Goal: Task Accomplishment & Management: Use online tool/utility

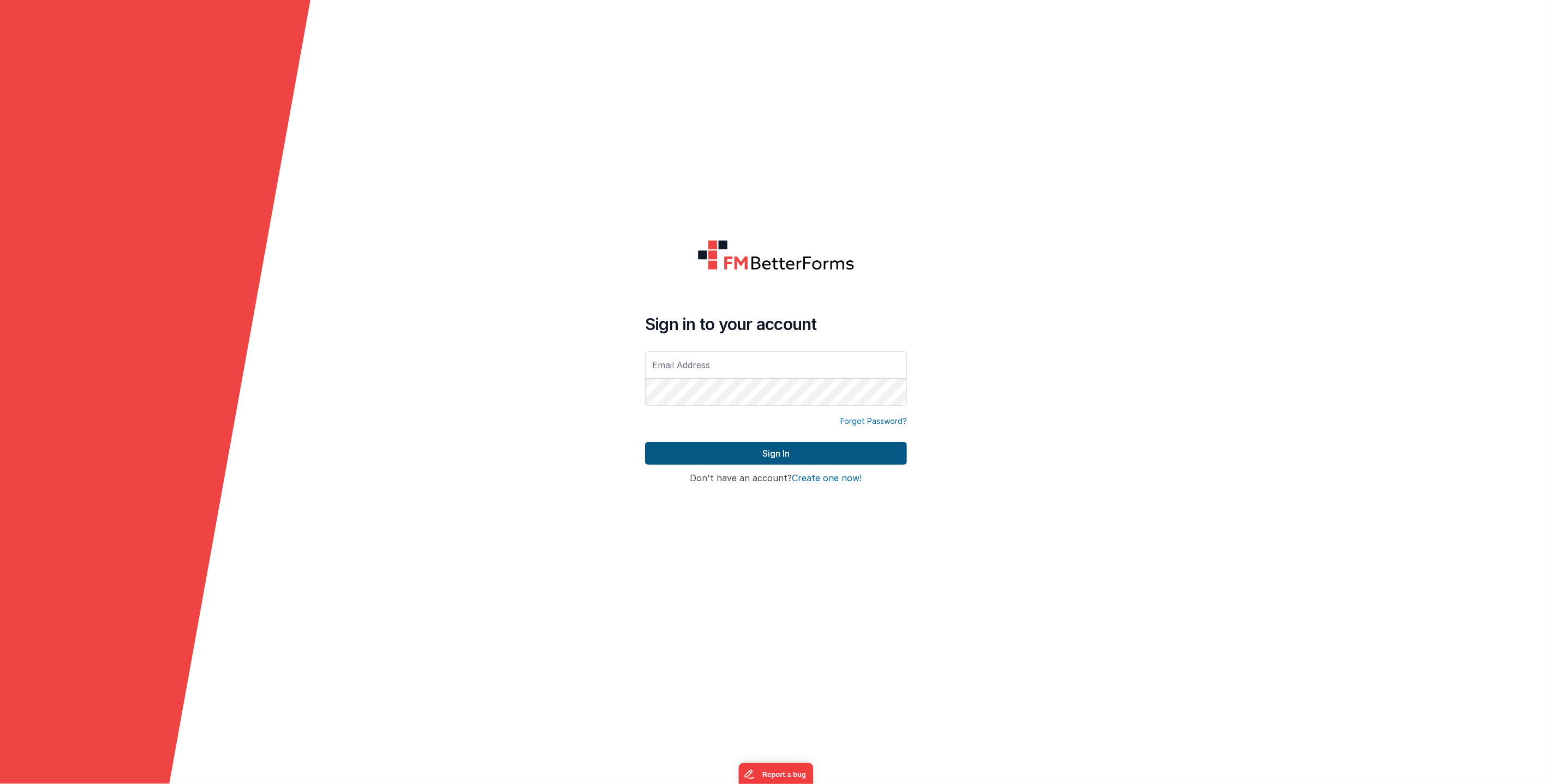
type input "[PERSON_NAME][EMAIL_ADDRESS][DOMAIN_NAME]"
click at [782, 447] on button "Sign In" at bounding box center [776, 454] width 262 height 23
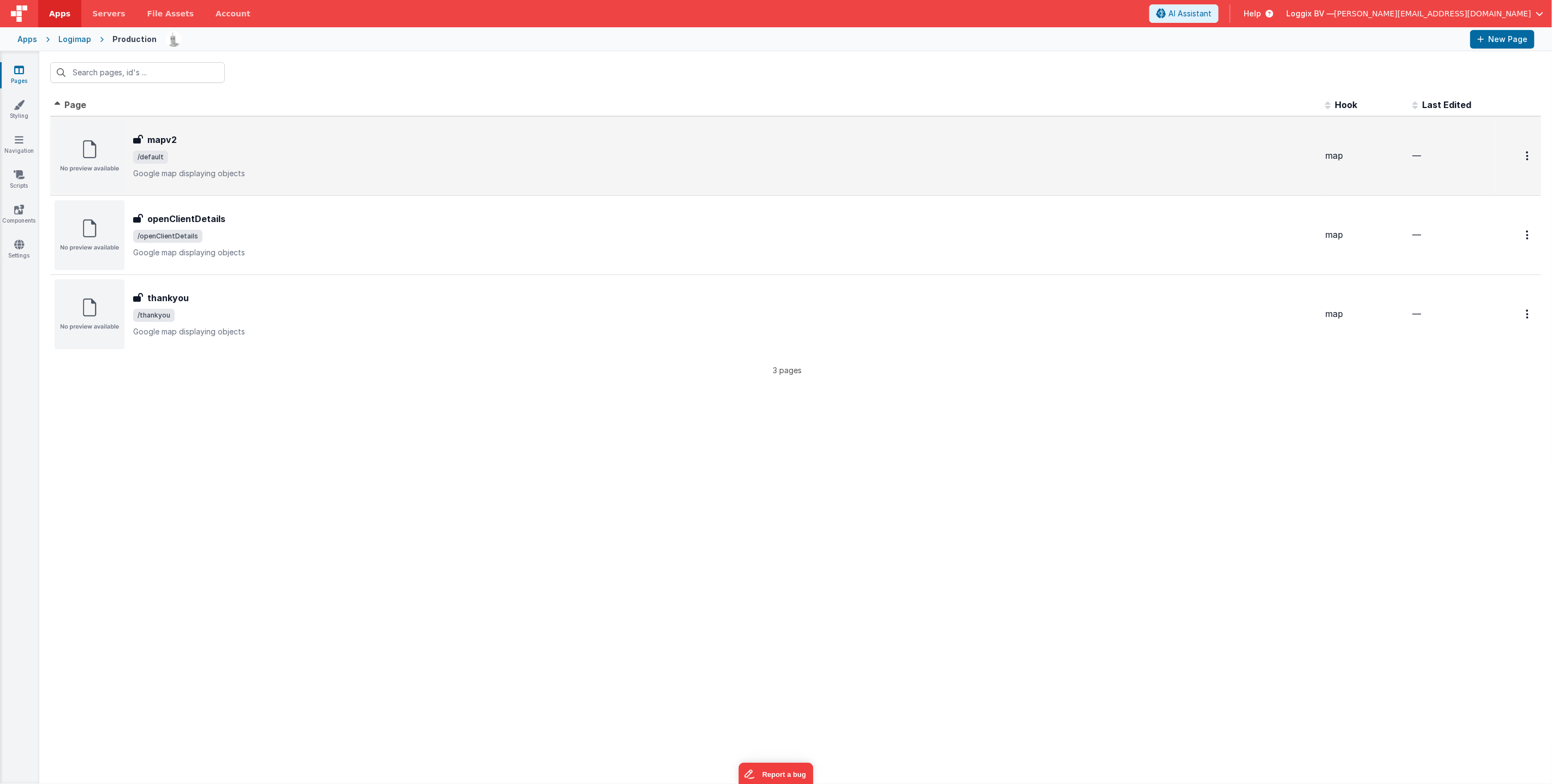
click at [248, 141] on div "mapv2" at bounding box center [724, 139] width 1183 height 13
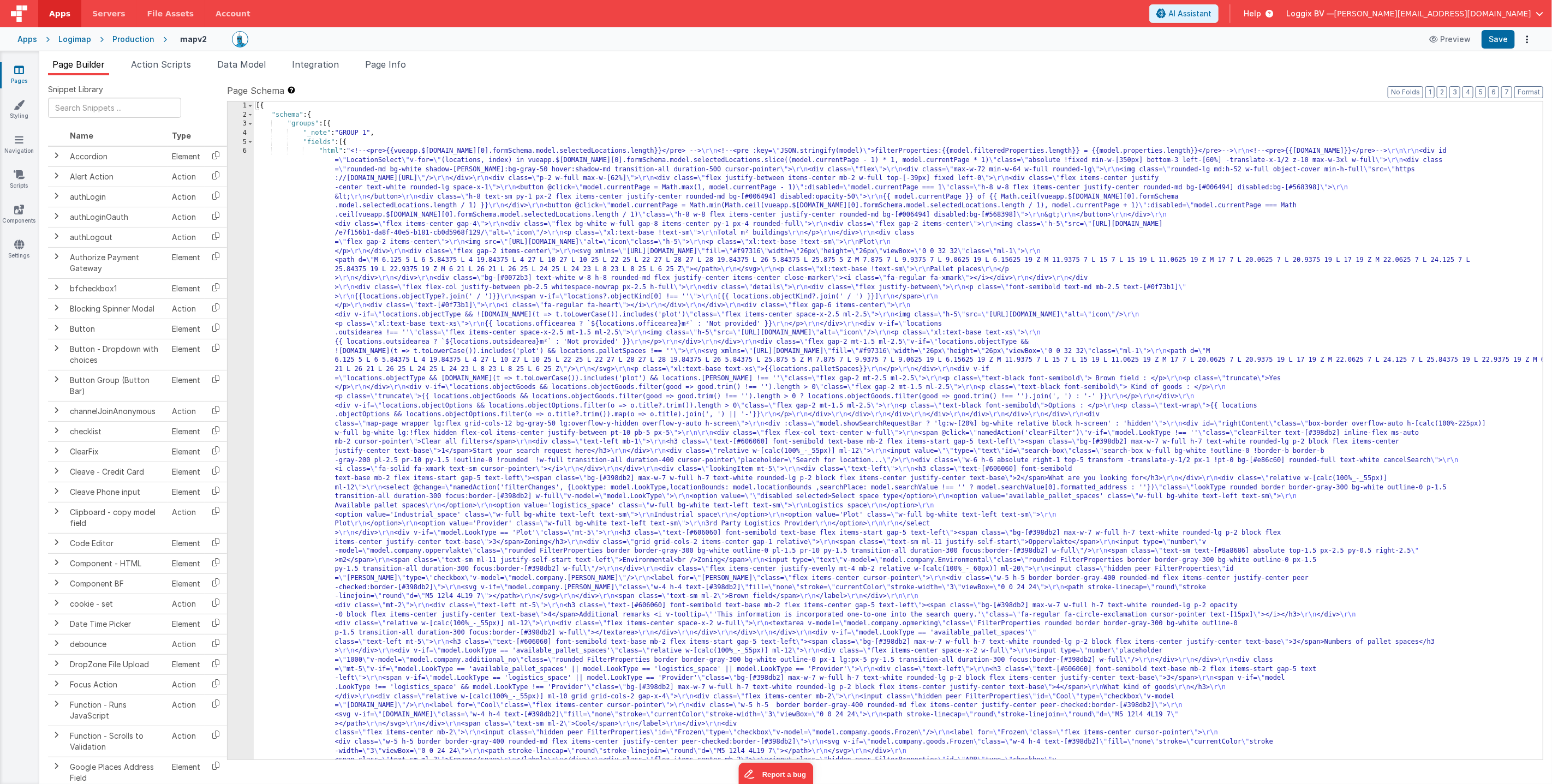
click at [116, 34] on div "Production" at bounding box center [133, 39] width 42 height 11
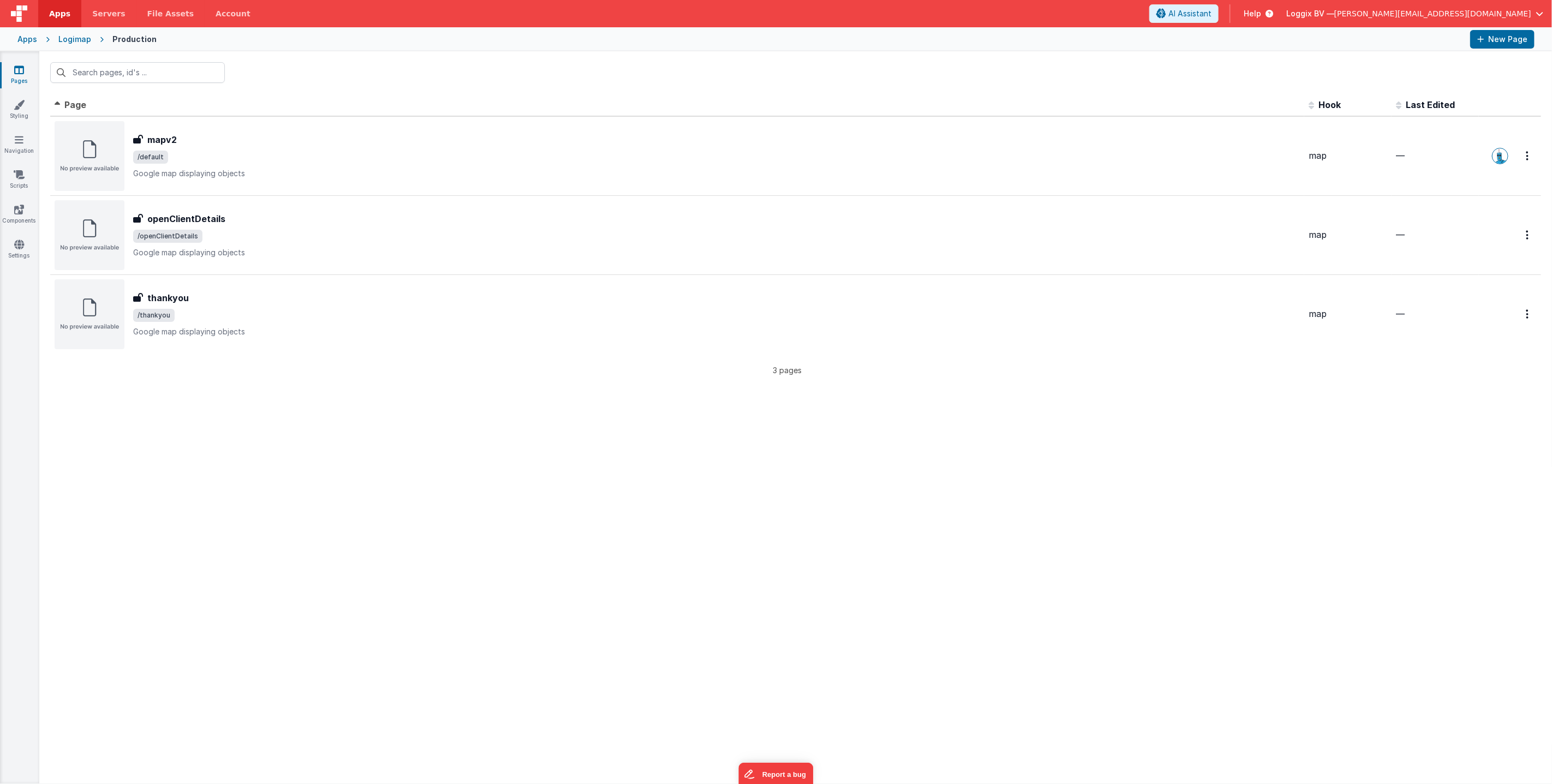
click at [79, 38] on div "Logimap" at bounding box center [75, 39] width 33 height 11
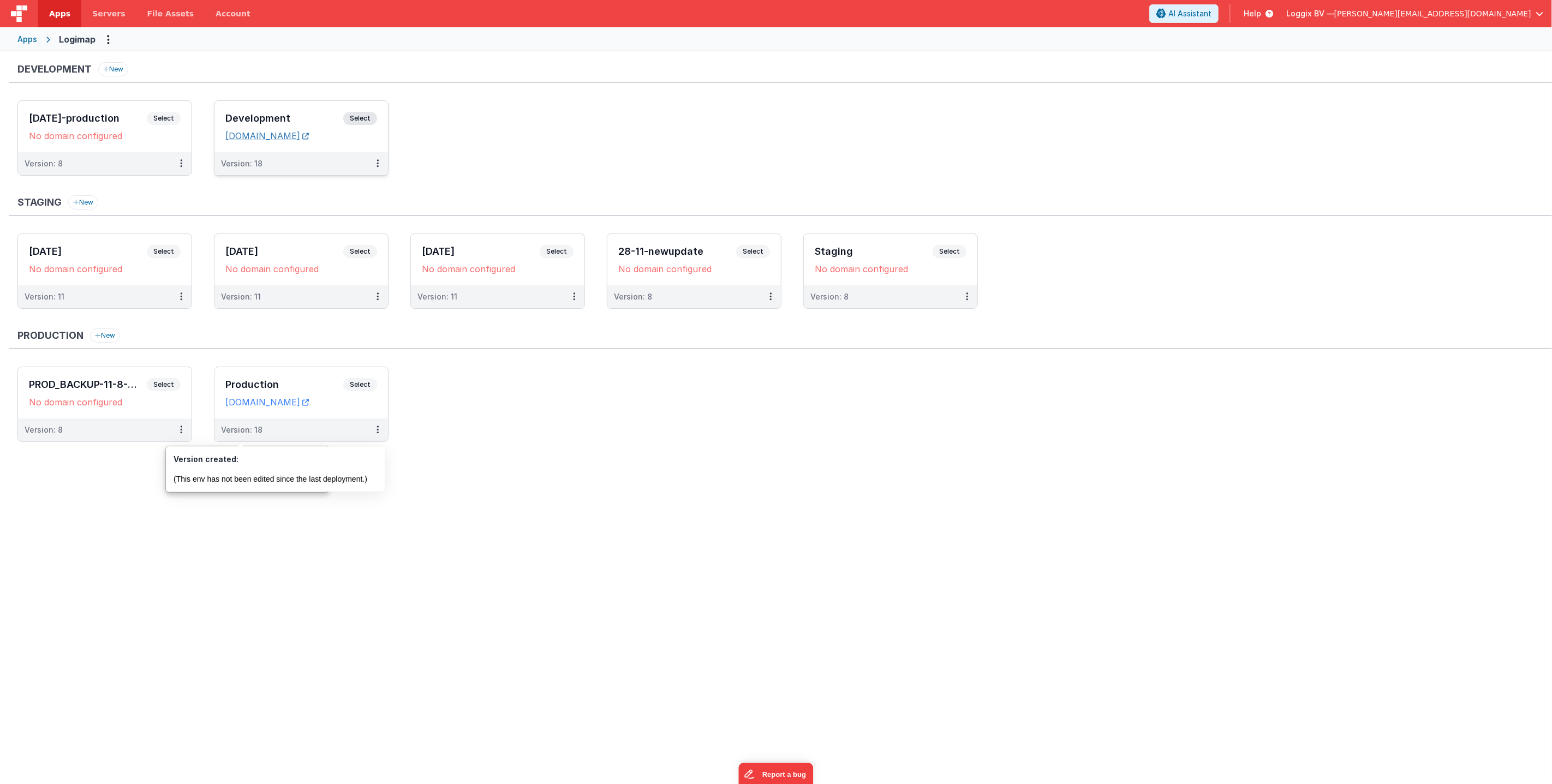
click at [307, 140] on link "[DOMAIN_NAME]" at bounding box center [267, 136] width 84 height 11
click at [376, 132] on dd "[DOMAIN_NAME]" at bounding box center [301, 136] width 152 height 11
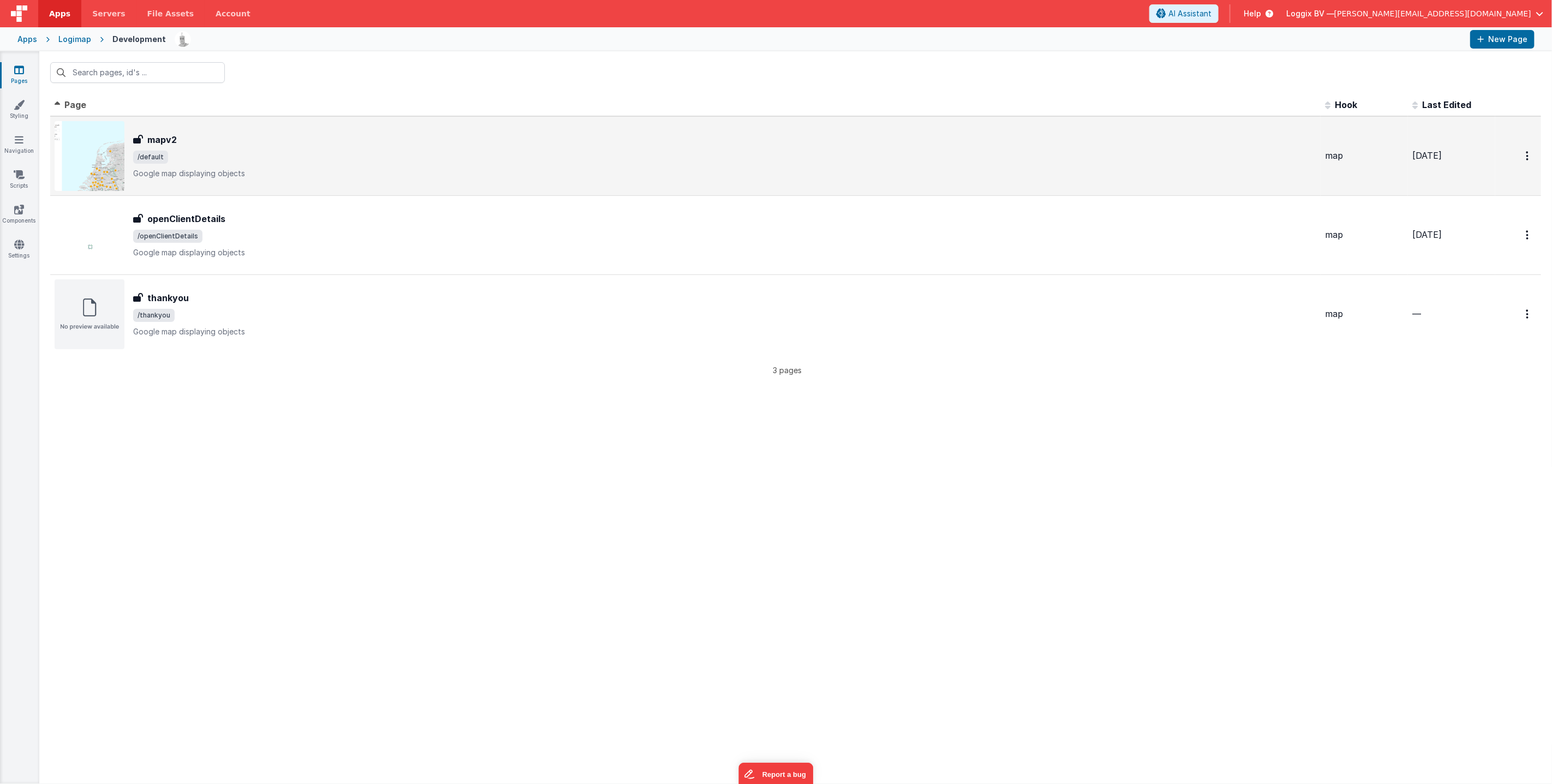
click at [460, 146] on div "mapv2 mapv2 /default Google map displaying objects" at bounding box center [724, 155] width 1183 height 46
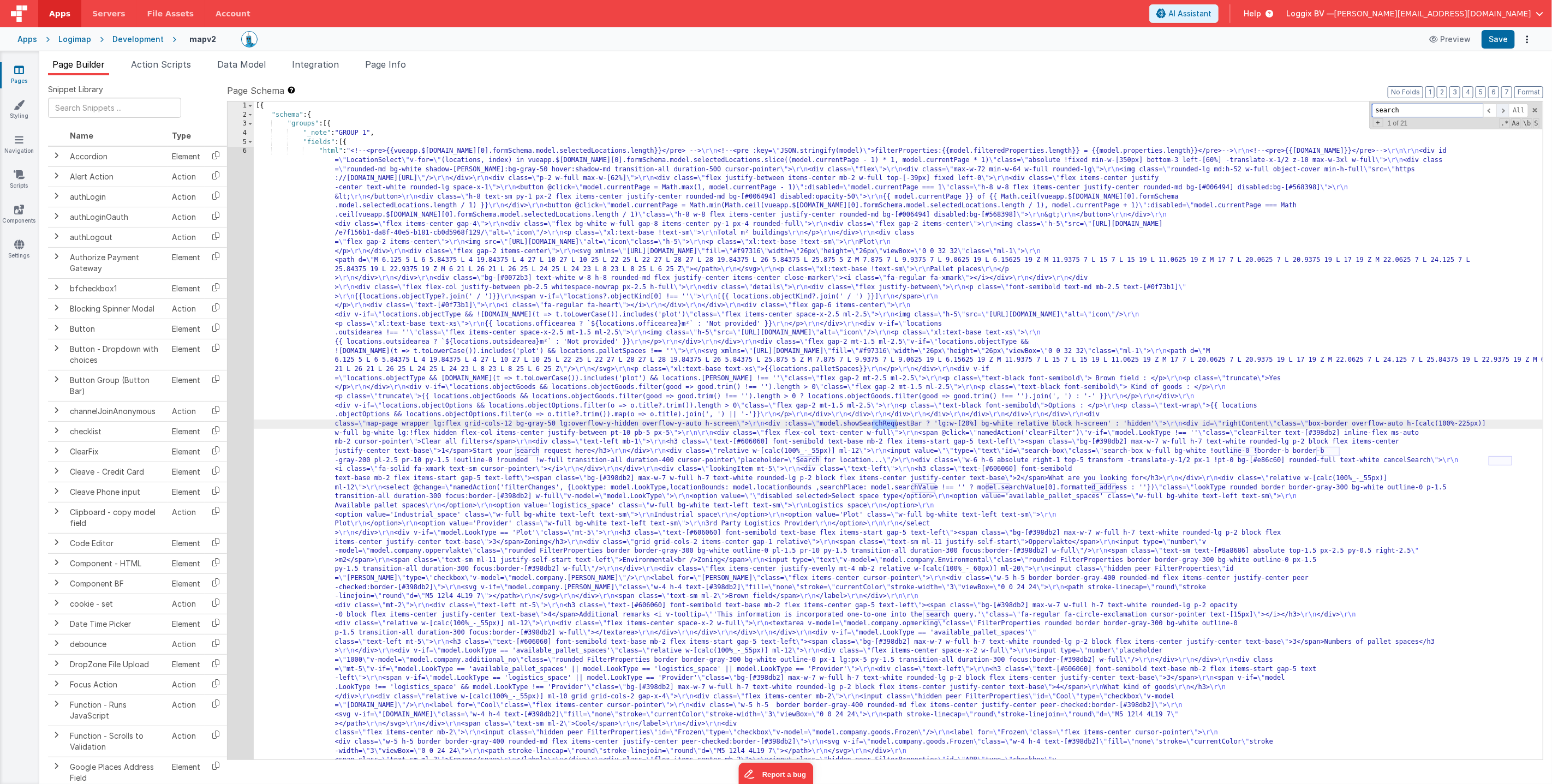
click at [1500, 108] on span at bounding box center [1503, 110] width 13 height 13
click at [1437, 113] on input "search" at bounding box center [1428, 110] width 112 height 13
type input "search for"
click at [1503, 110] on span at bounding box center [1503, 110] width 13 height 13
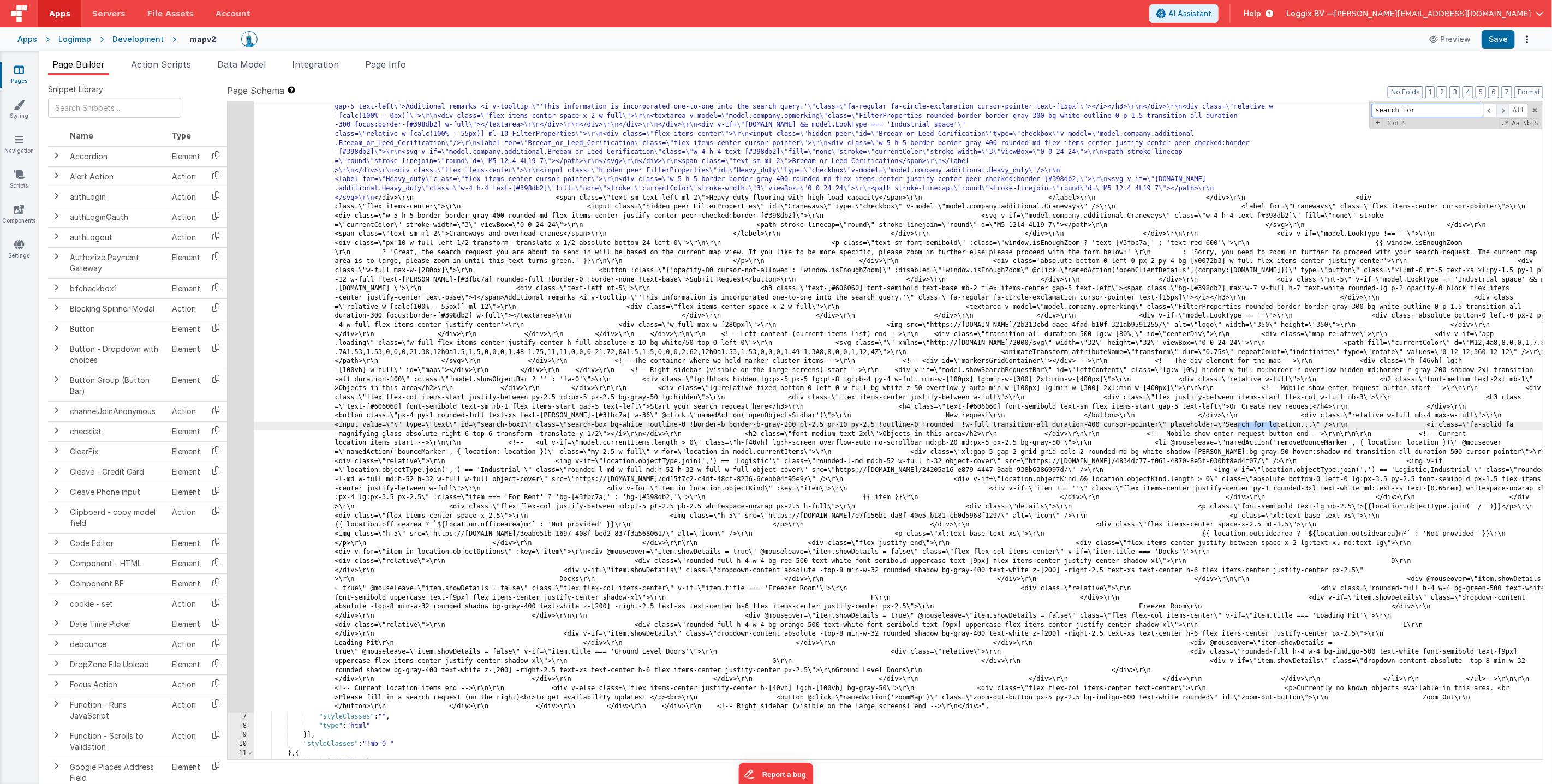
scroll to position [1262, 0]
click at [1312, 425] on div ""html" : "<!--<pre>{{vueapp.$[DOMAIN_NAME][0].formSchema.model.selectedLocation…" at bounding box center [898, 132] width 1289 height 2495
click at [1322, 425] on div ""html" : "<!--<pre>{{vueapp.$[DOMAIN_NAME][0].formSchema.model.selectedLocation…" at bounding box center [898, 132] width 1289 height 2495
drag, startPoint x: 1280, startPoint y: 426, endPoint x: 1334, endPoint y: 431, distance: 54.2
click at [1265, 424] on div ""html" : "<!--<pre>{{vueapp.$[DOMAIN_NAME][0].formSchema.model.selectedLocation…" at bounding box center [898, 132] width 1289 height 2495
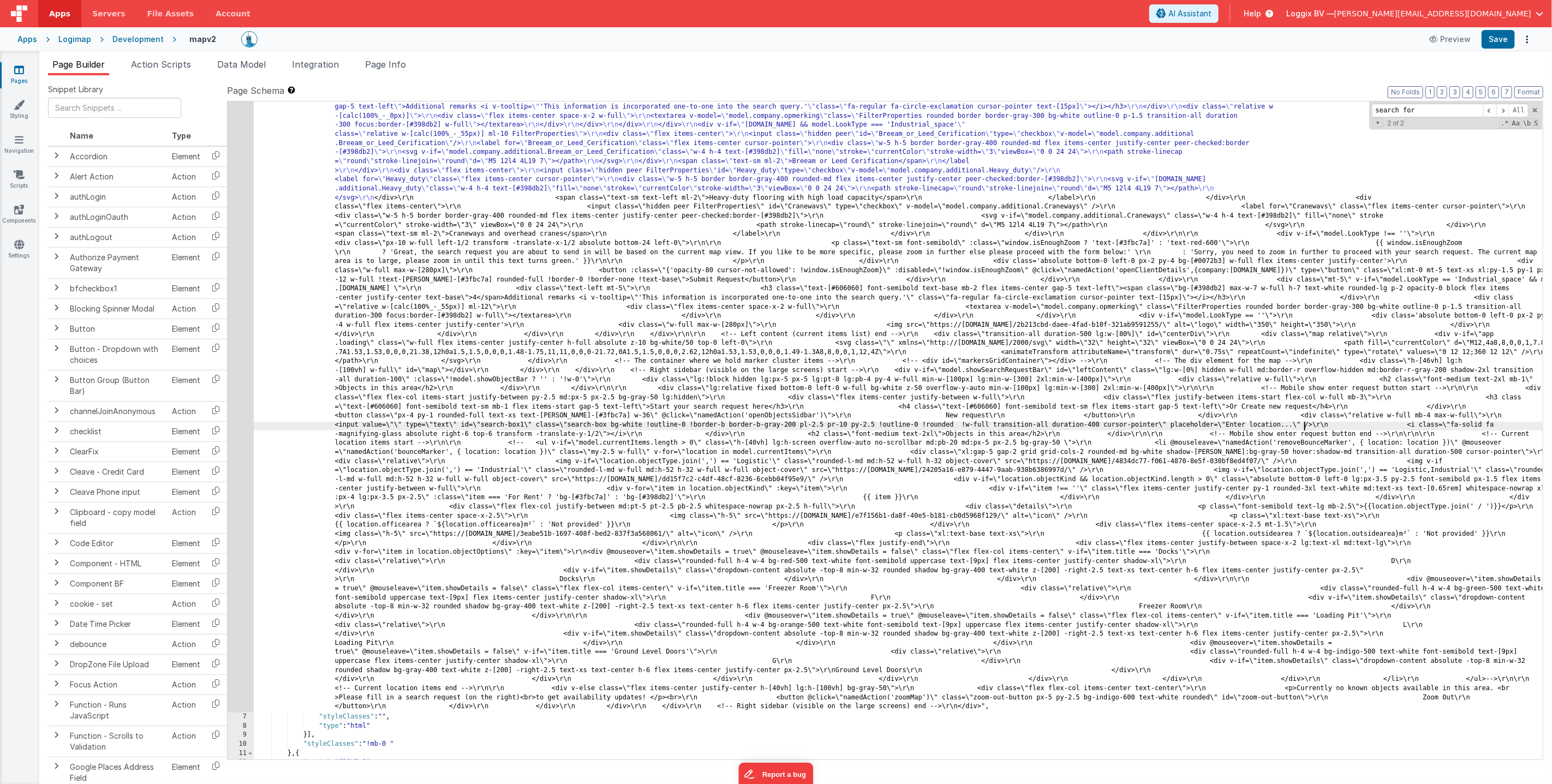
drag, startPoint x: 1305, startPoint y: 428, endPoint x: 1327, endPoint y: 466, distance: 43.9
click at [1305, 428] on div ""html" : "<!--<pre>{{vueapp.$[DOMAIN_NAME][0].formSchema.model.selectedLocation…" at bounding box center [898, 132] width 1289 height 2495
click at [1509, 109] on span "All" at bounding box center [1518, 110] width 20 height 13
click at [1508, 109] on div ""html" : "<!--<pre>{{vueapp.$[DOMAIN_NAME][0].formSchema.model.selectedLocation…" at bounding box center [898, 132] width 1289 height 2495
click at [1503, 110] on span at bounding box center [1503, 110] width 13 height 13
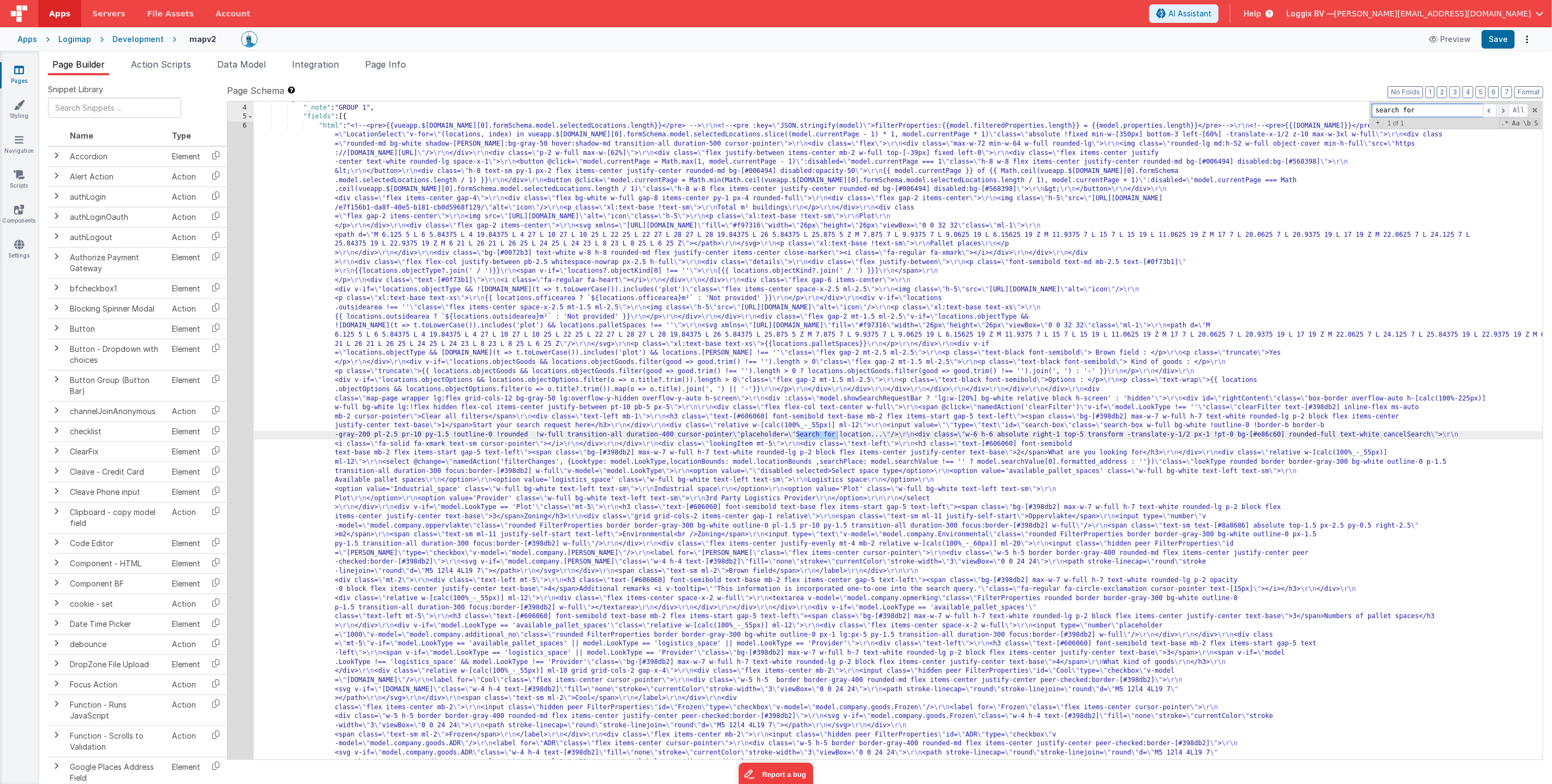
scroll to position [25, 0]
drag, startPoint x: 843, startPoint y: 433, endPoint x: 833, endPoint y: 450, distance: 19.7
drag, startPoint x: 864, startPoint y: 435, endPoint x: 854, endPoint y: 437, distance: 10.2
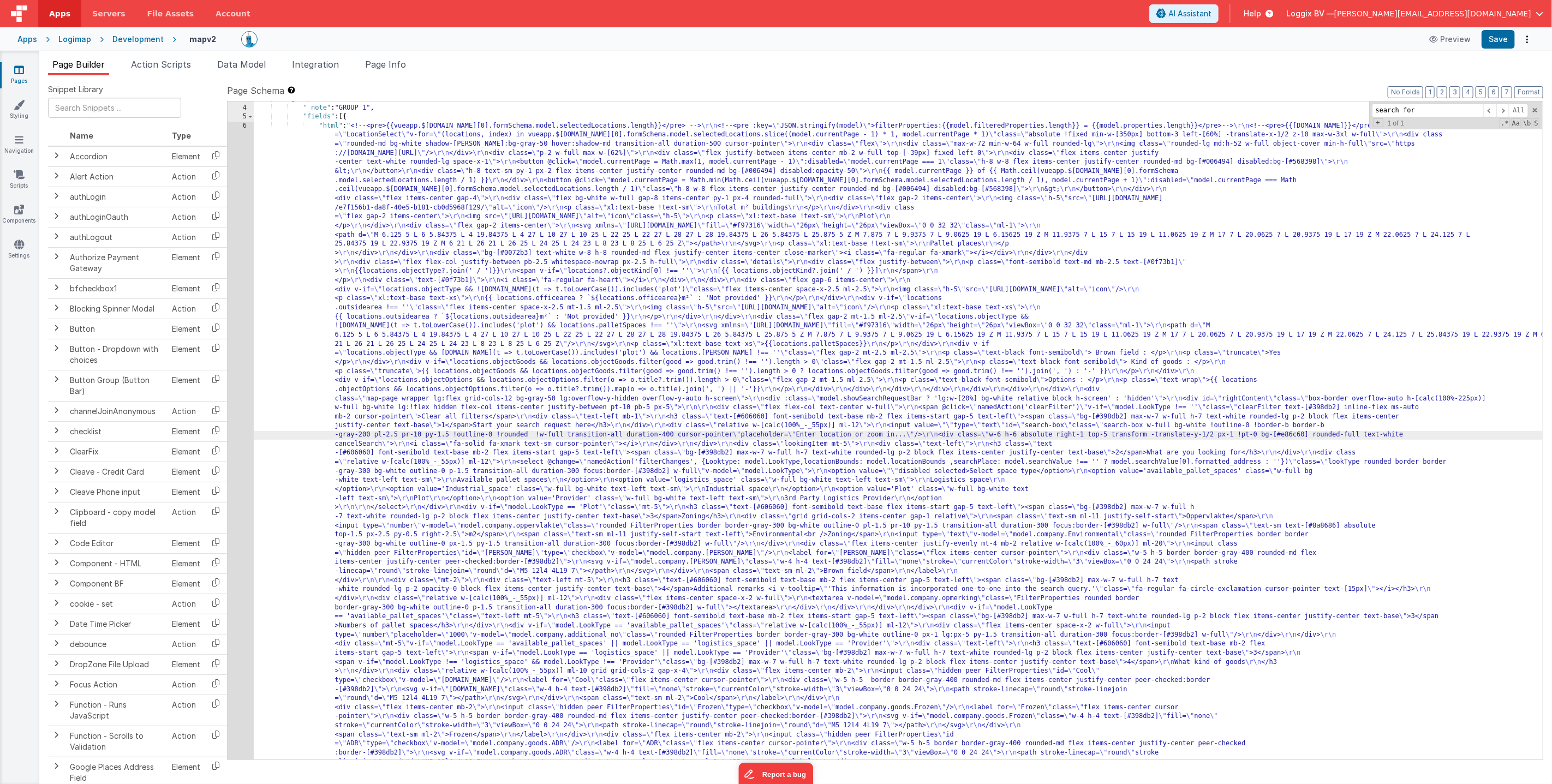
click at [1386, 105] on input "search for" at bounding box center [1428, 110] width 112 height 13
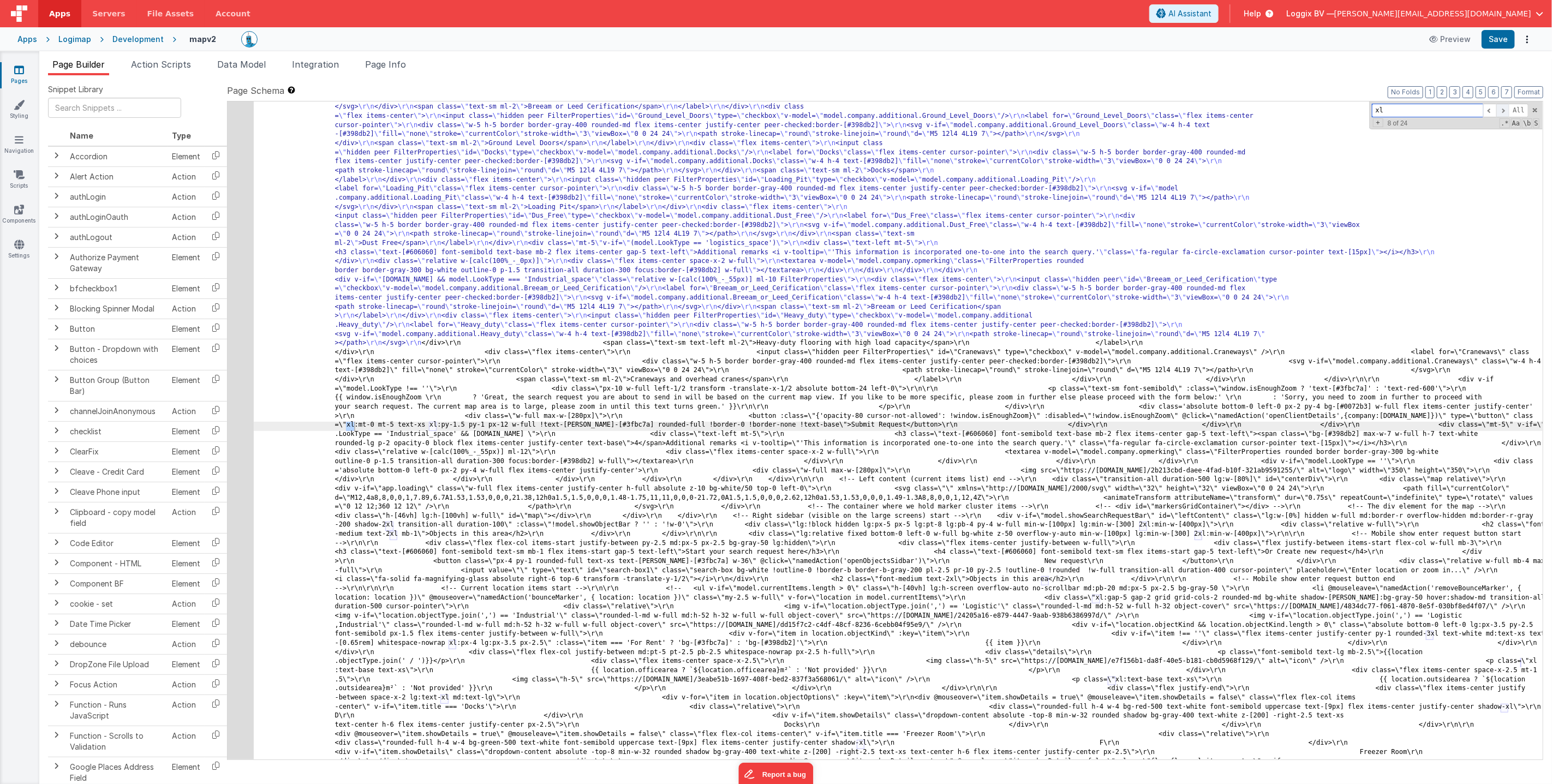
click at [1502, 109] on span at bounding box center [1503, 110] width 13 height 13
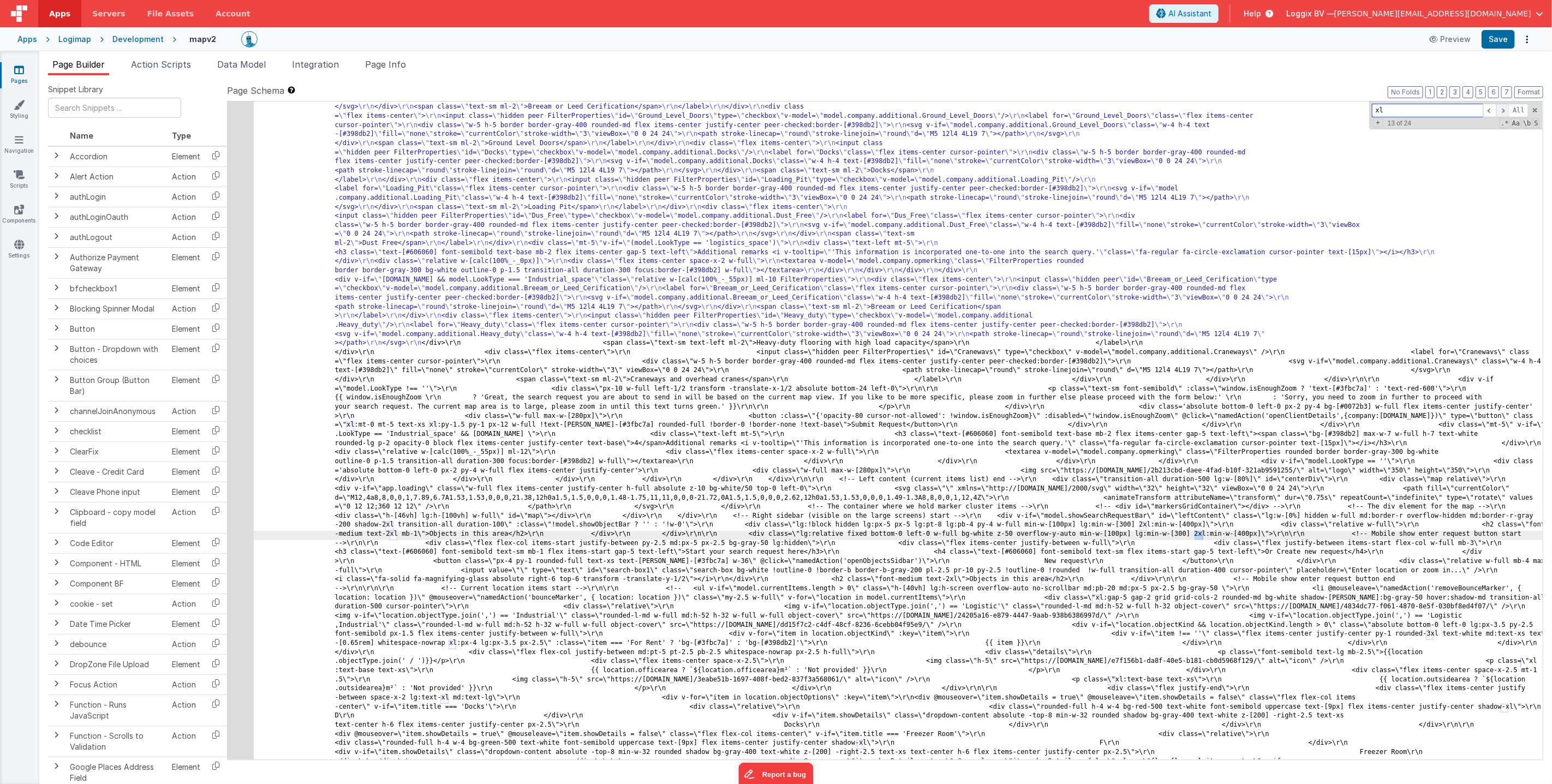
click at [1502, 109] on span at bounding box center [1503, 110] width 13 height 13
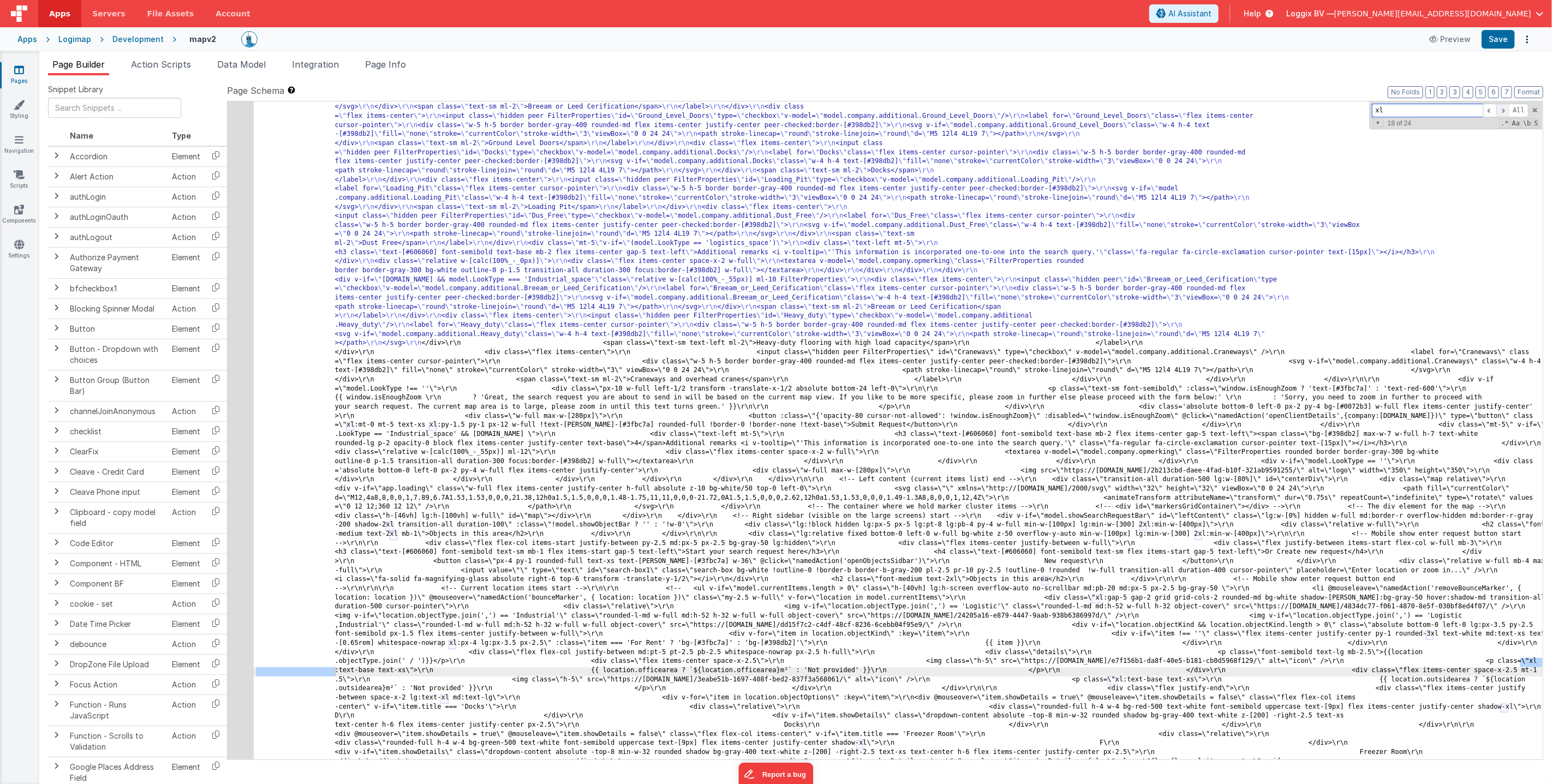
click at [1502, 109] on span at bounding box center [1503, 110] width 13 height 13
drag, startPoint x: 380, startPoint y: 674, endPoint x: 405, endPoint y: 675, distance: 25.0
drag, startPoint x: 1386, startPoint y: 109, endPoint x: 1368, endPoint y: 106, distance: 18.2
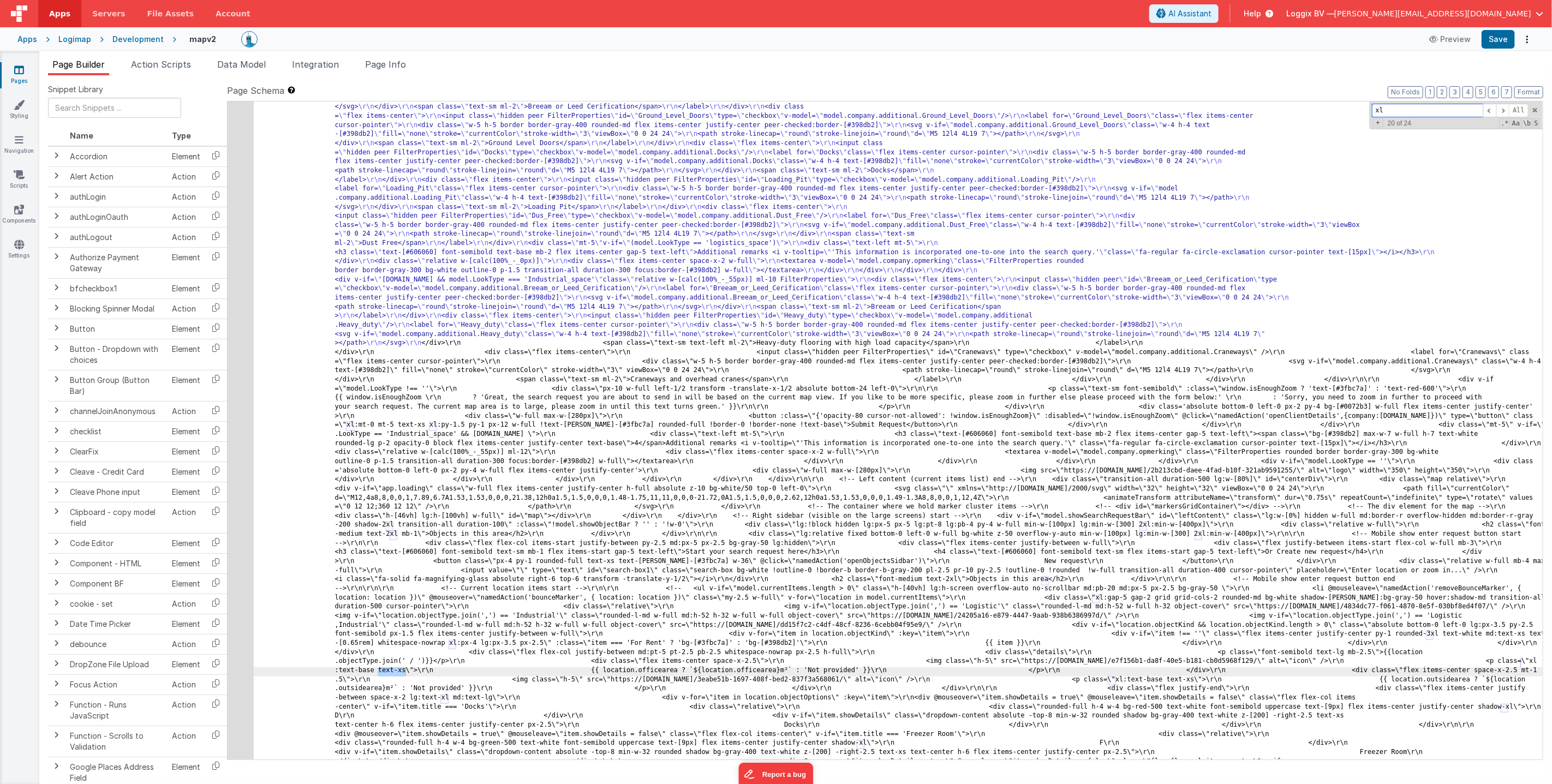
click at [1369, 106] on div "xl All Replace All + 20 of 24 .* Aa \b S" at bounding box center [1456, 115] width 174 height 28
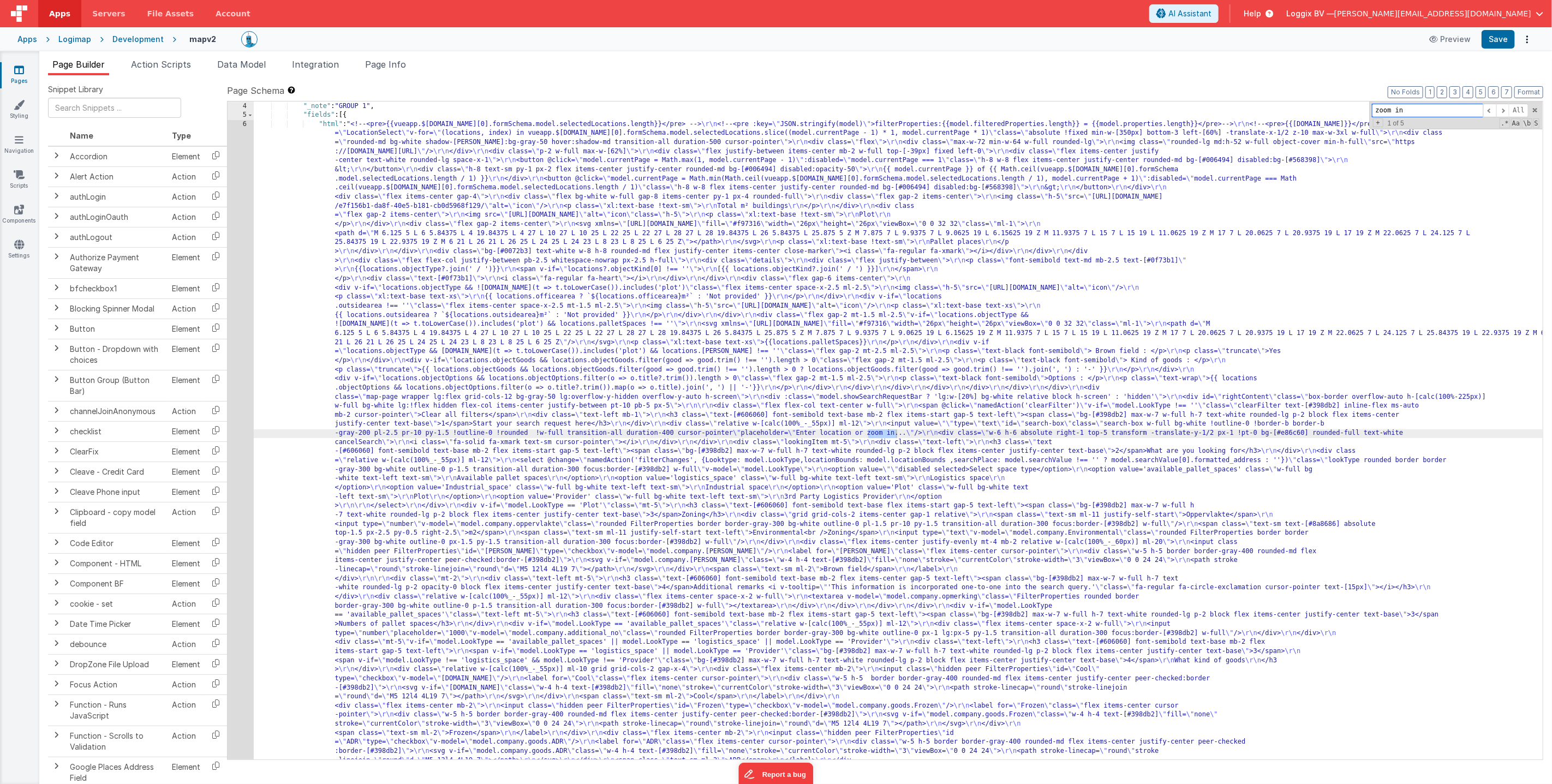
scroll to position [28, 0]
type input "zoom in"
paste textarea
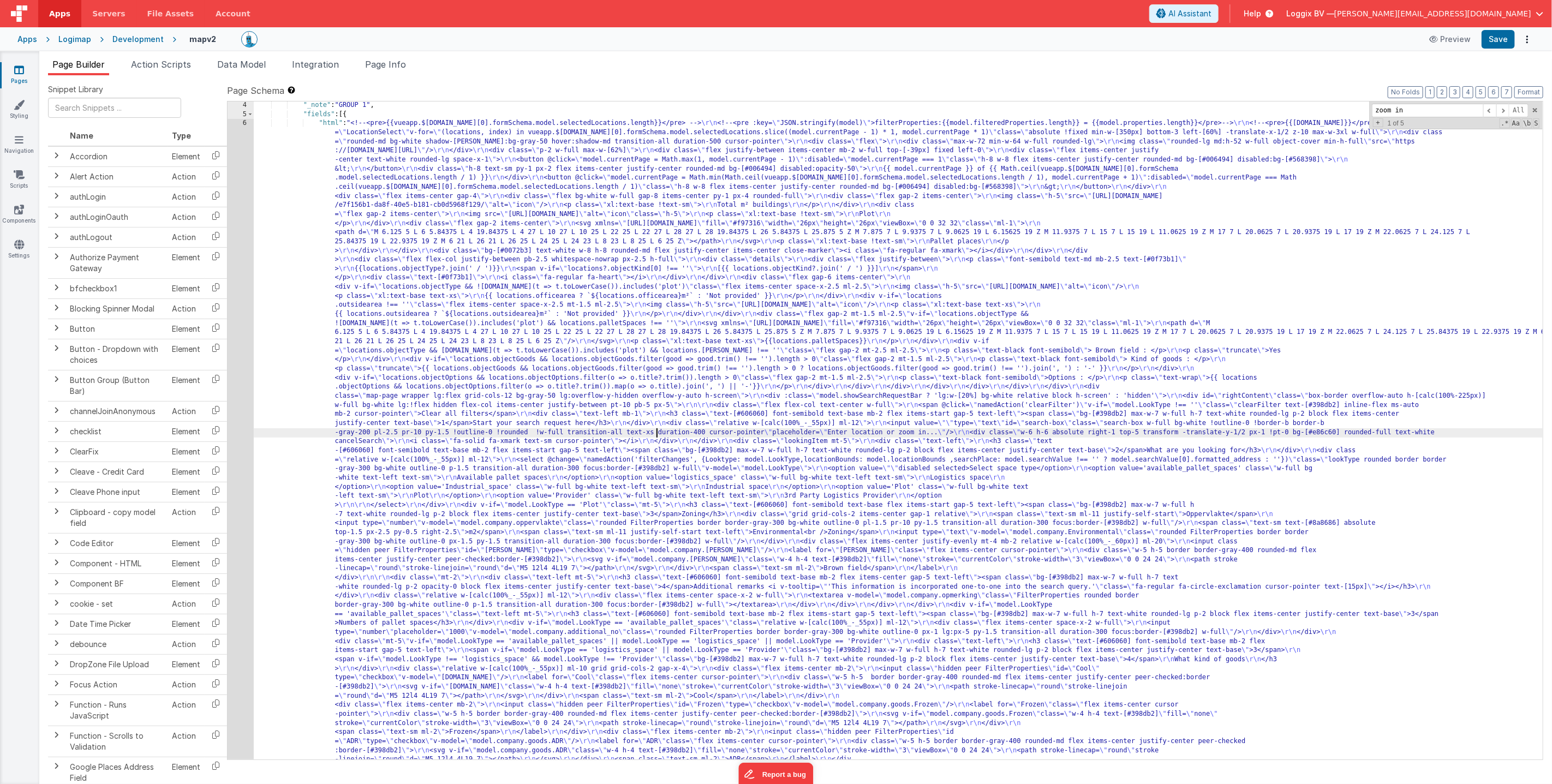
scroll to position [29, 0]
click at [1498, 107] on span at bounding box center [1503, 110] width 13 height 13
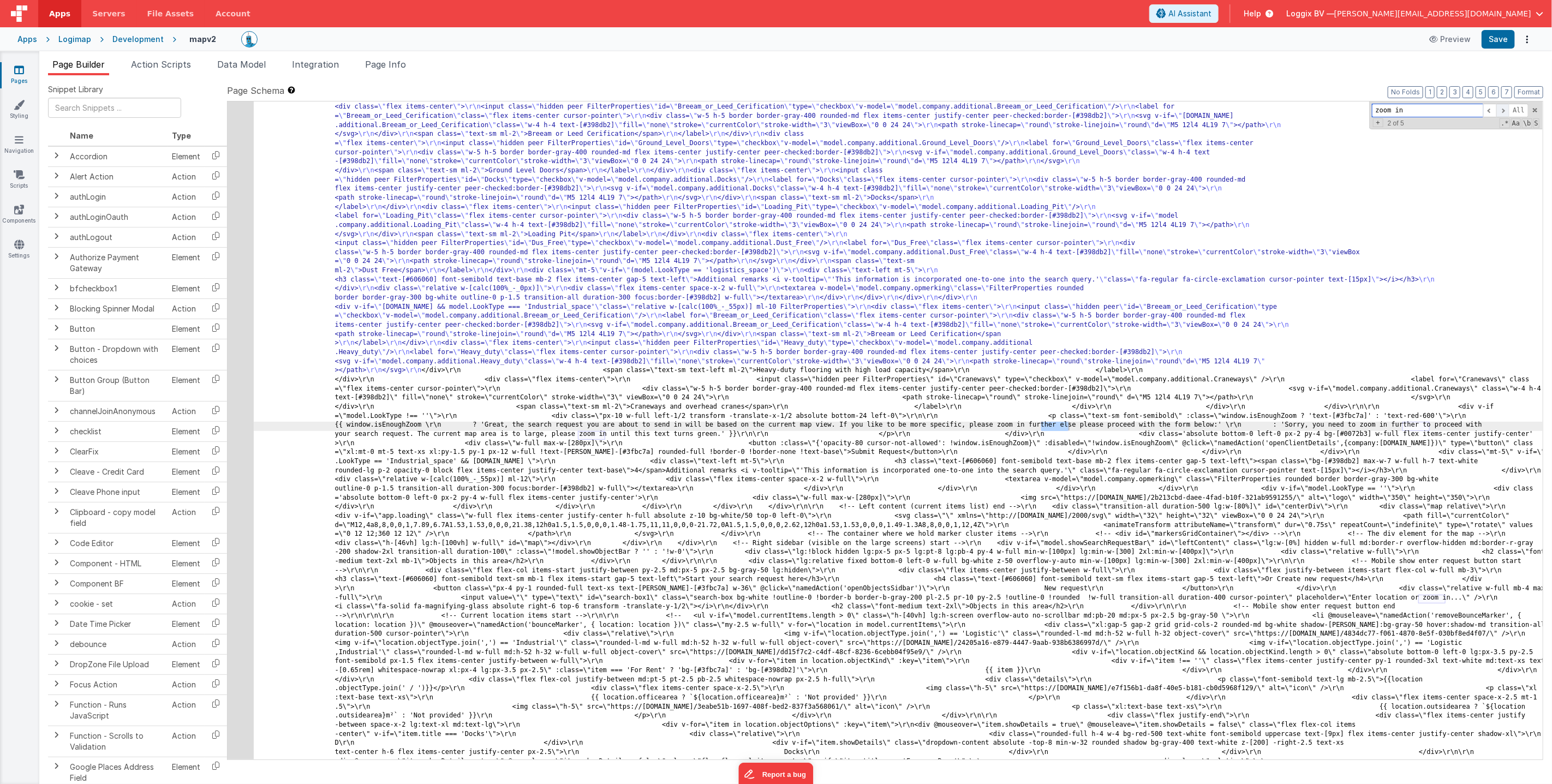
scroll to position [1089, 0]
click at [1498, 107] on span at bounding box center [1503, 110] width 13 height 13
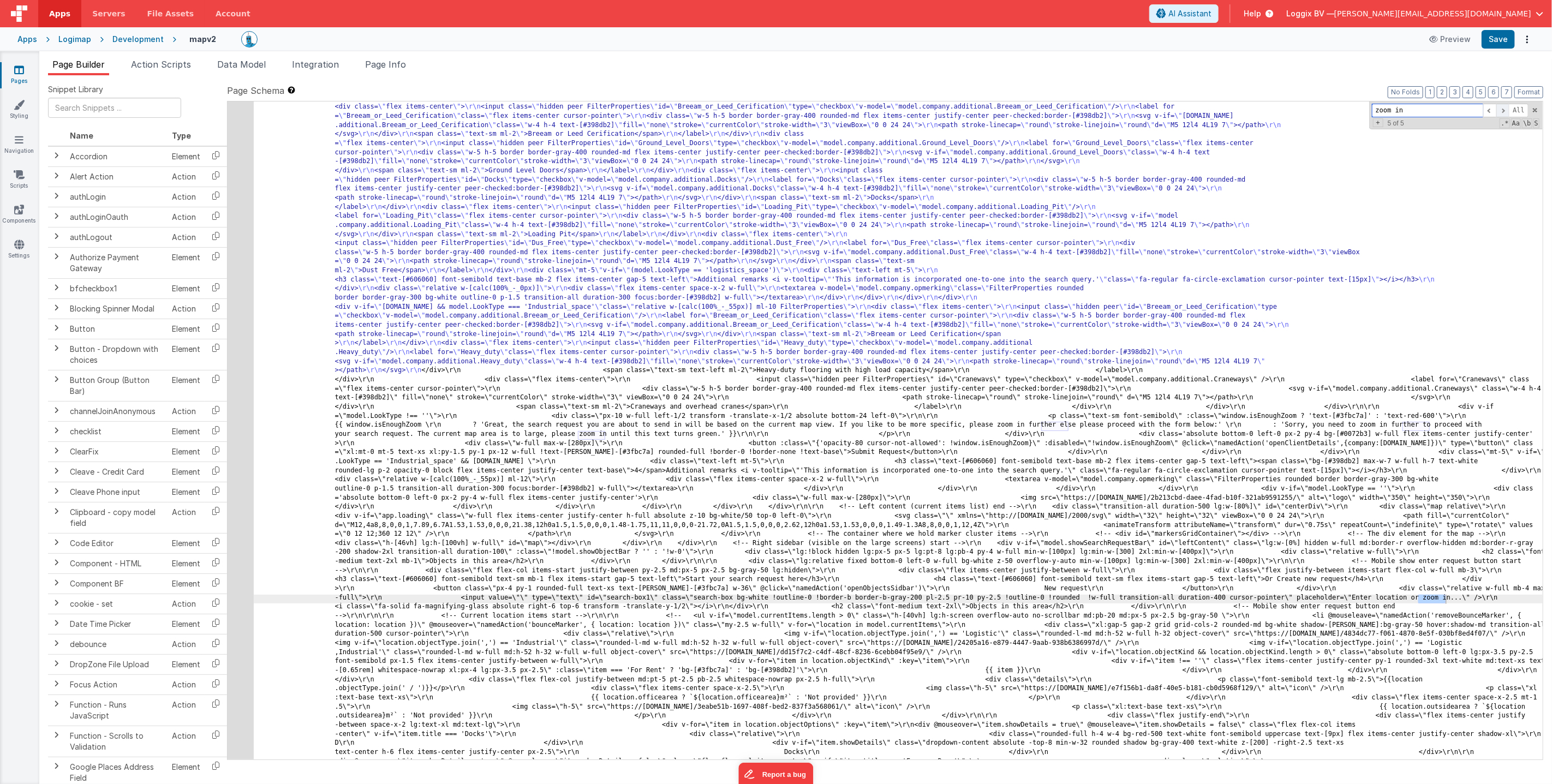
scroll to position [25, 0]
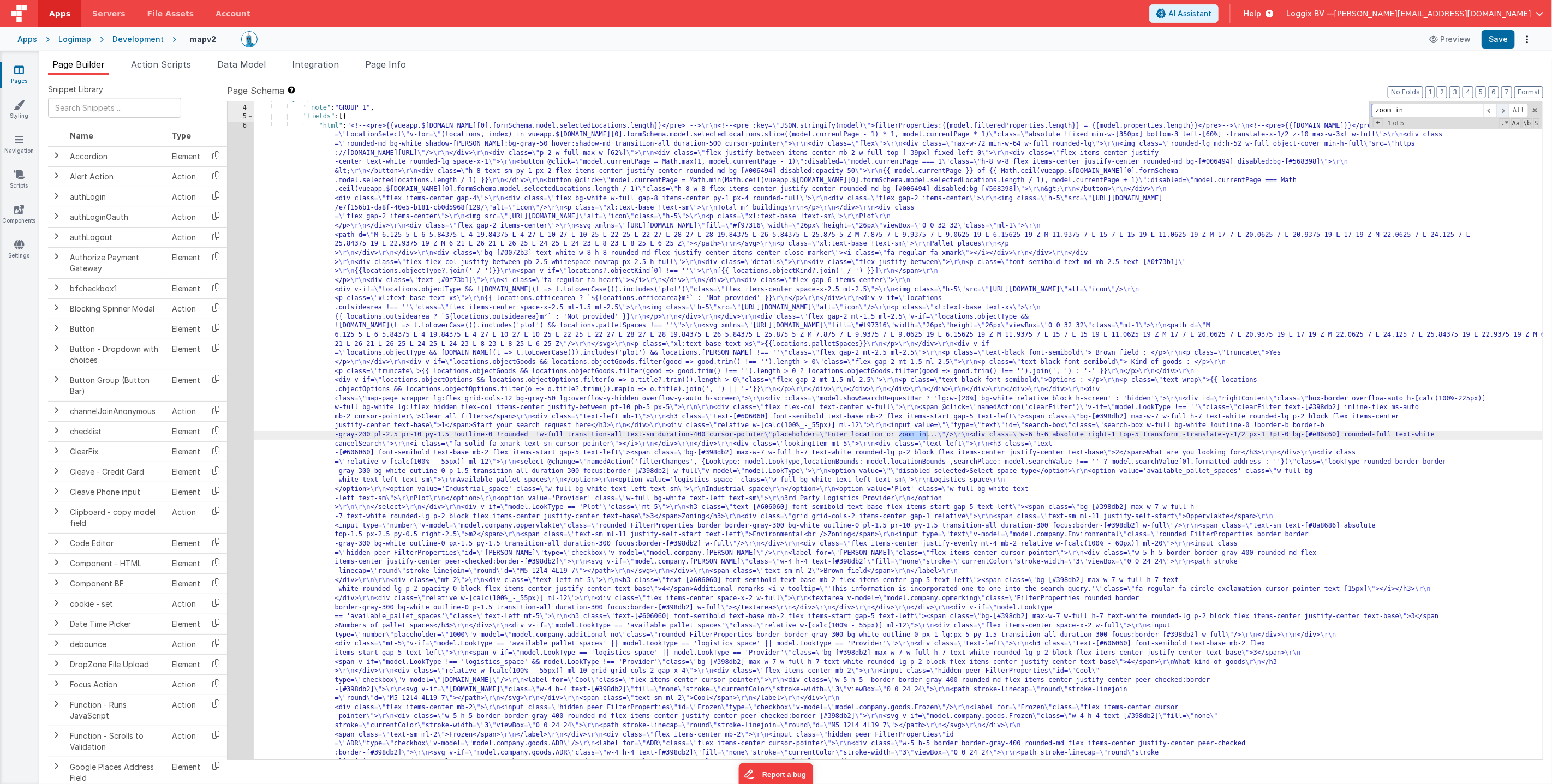
click at [1498, 107] on span at bounding box center [1503, 110] width 13 height 13
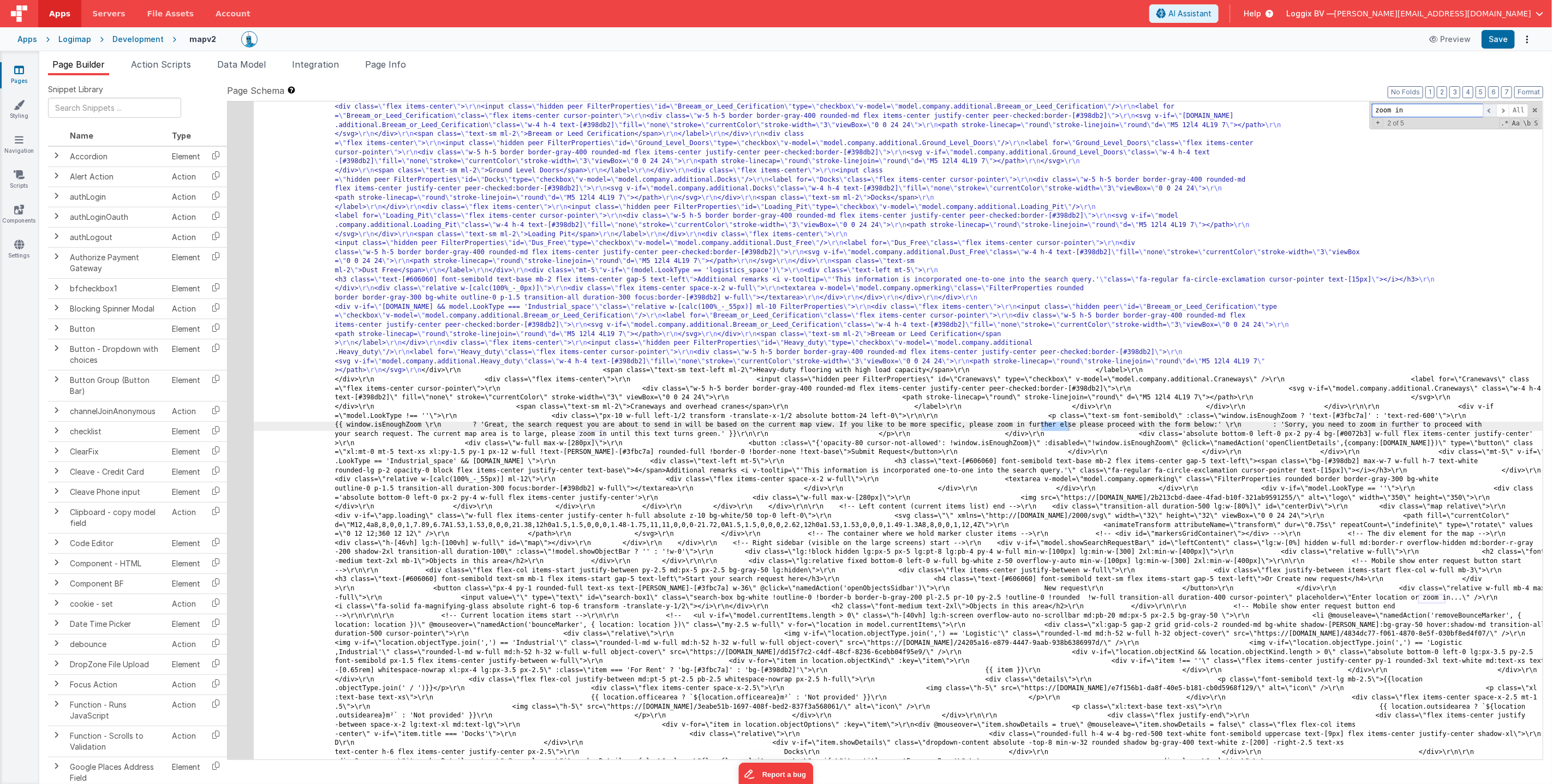
click at [1489, 109] on span at bounding box center [1489, 110] width 13 height 13
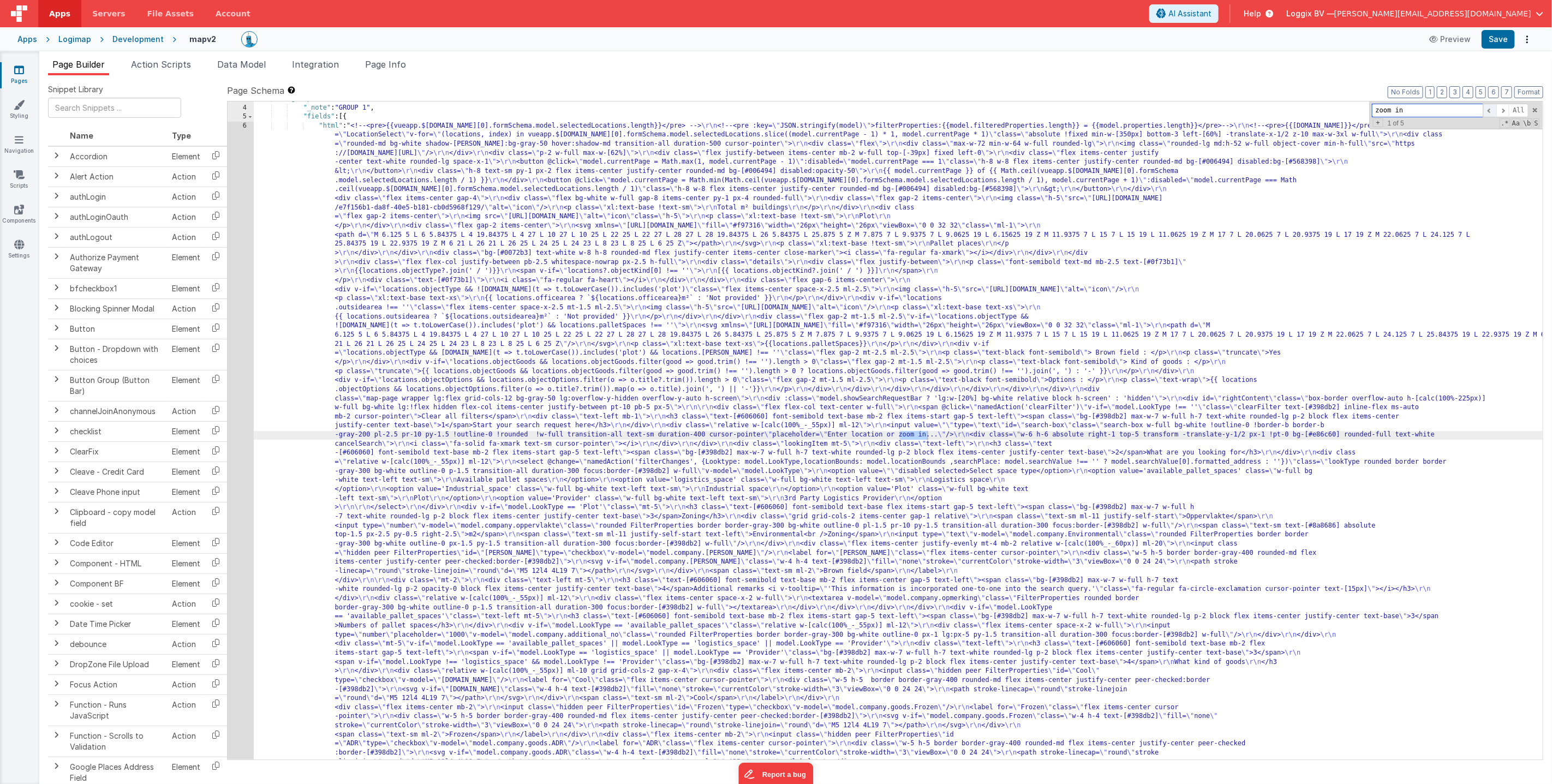
scroll to position [25, 0]
drag, startPoint x: 1438, startPoint y: 106, endPoint x: 1362, endPoint y: 90, distance: 77.7
click at [1377, 90] on div "Page Schema Shortcuts: Find: command-f Fold: command-option-L Unfold: command-o…" at bounding box center [885, 421] width 1316 height 675
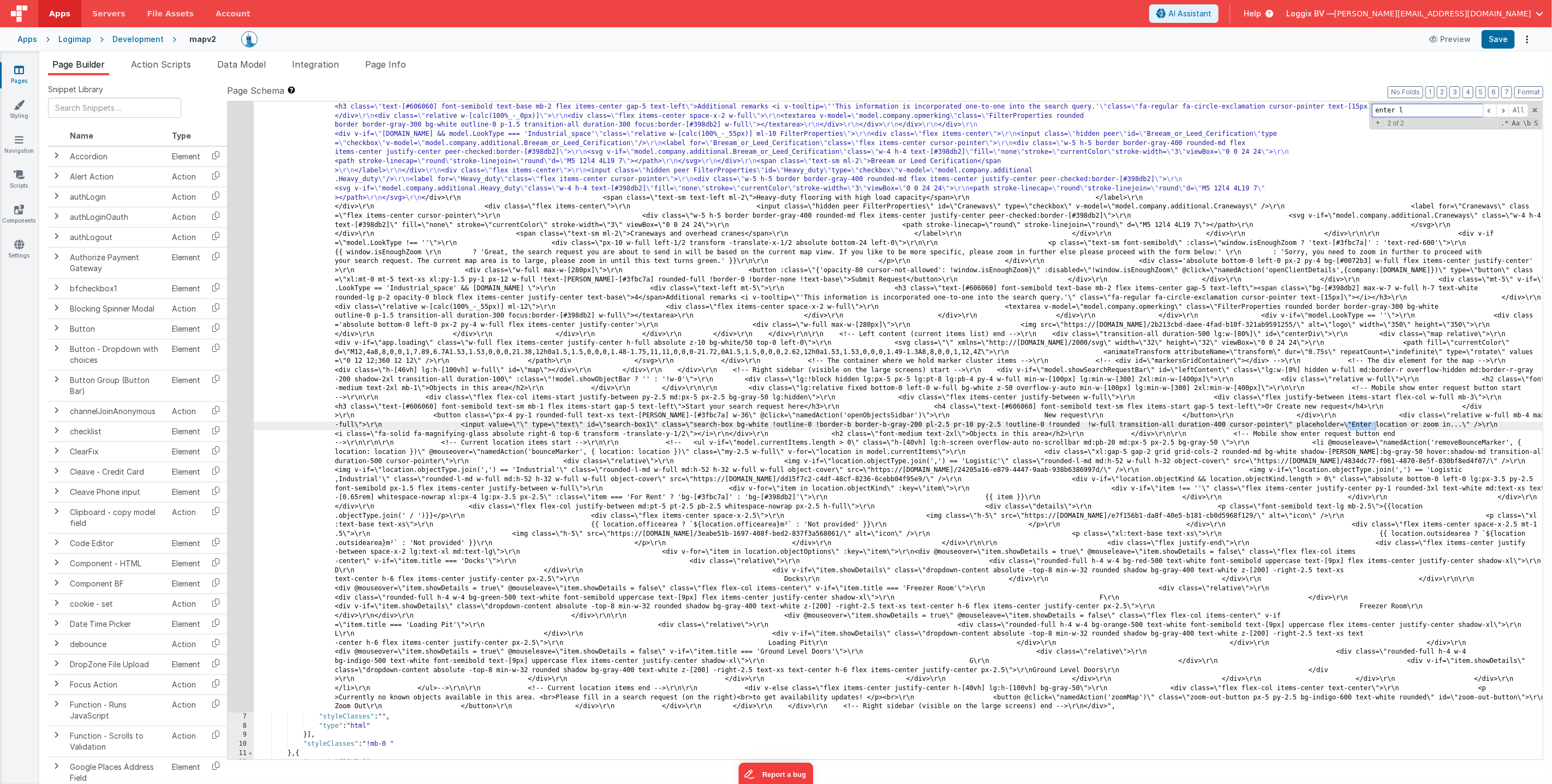
scroll to position [1262, 0]
type input "enter location"
click at [1116, 426] on div ""html" : "<!--<pre>{{vueapp.$[DOMAIN_NAME][0].formSchema.model.selectedLocation…" at bounding box center [898, 132] width 1289 height 2495
paste textarea
click at [1492, 41] on button "Save" at bounding box center [1498, 39] width 34 height 18
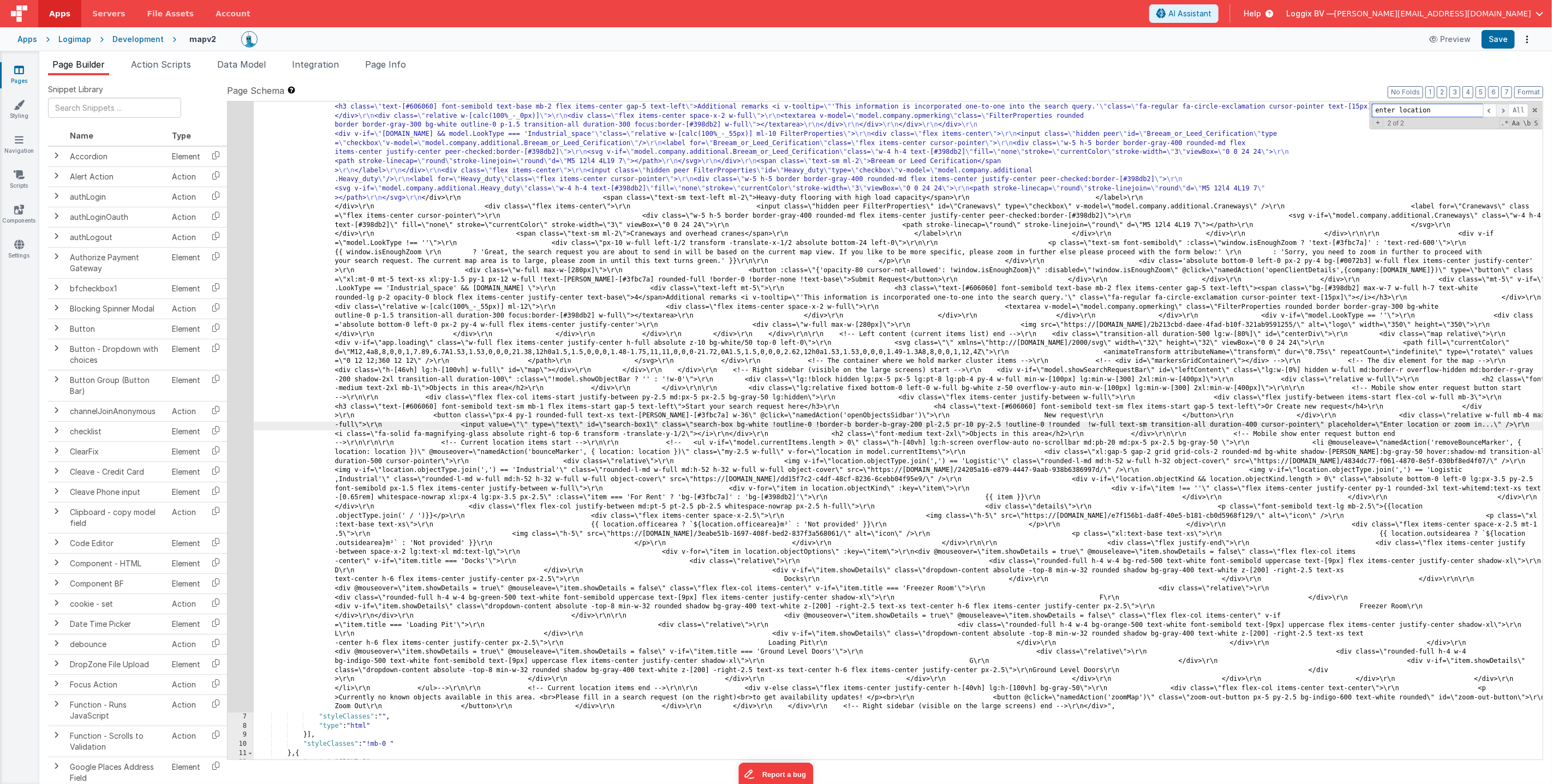
click at [1504, 110] on span at bounding box center [1503, 110] width 13 height 13
drag, startPoint x: 1143, startPoint y: 427, endPoint x: 1134, endPoint y: 428, distance: 9.1
click at [1134, 428] on div ""html" : "<!--<pre>{{vueapp.$[DOMAIN_NAME][0].formSchema.model.selectedLocation…" at bounding box center [898, 132] width 1289 height 2495
click at [1484, 109] on span at bounding box center [1489, 110] width 13 height 13
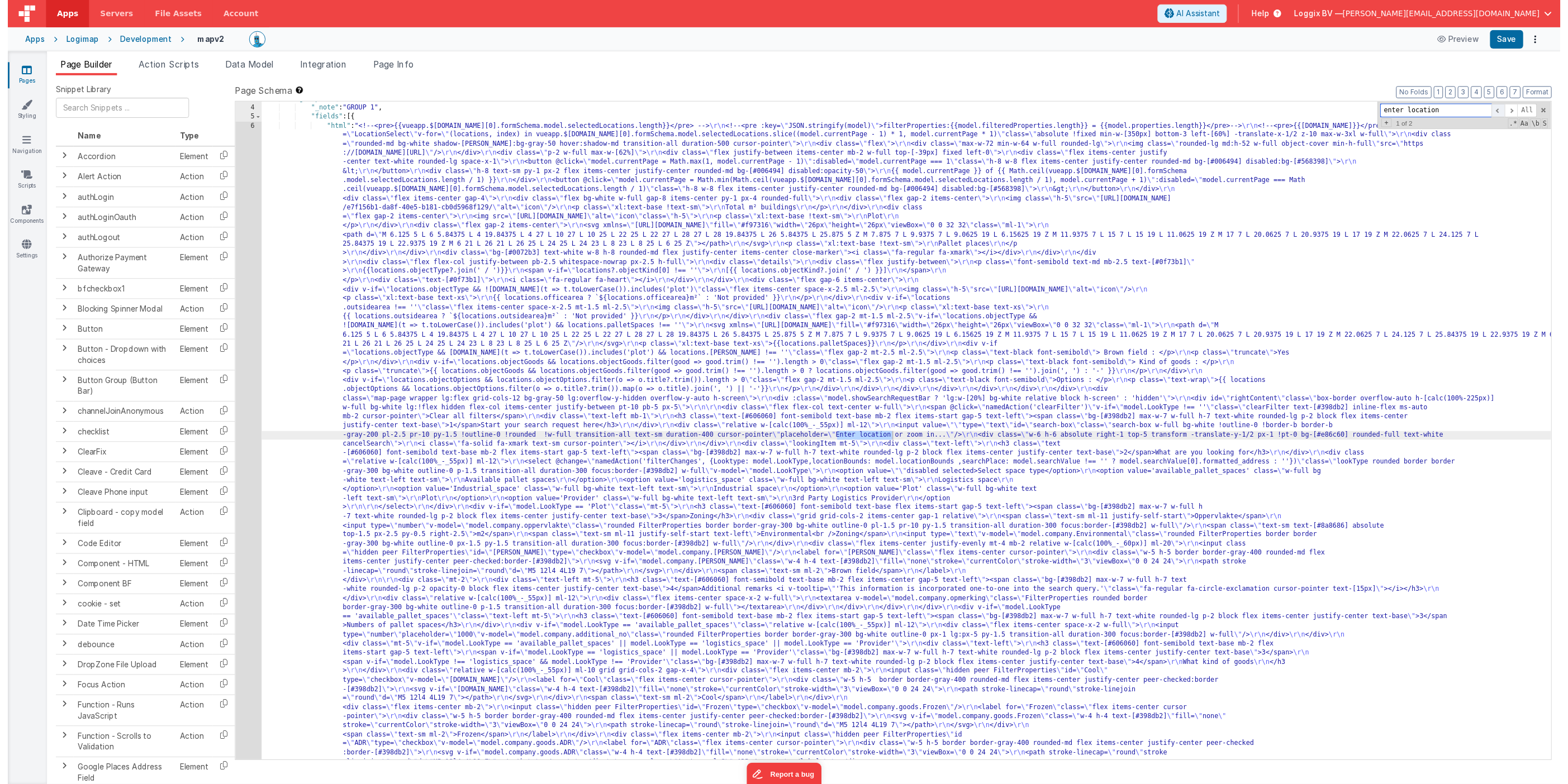
scroll to position [26, 0]
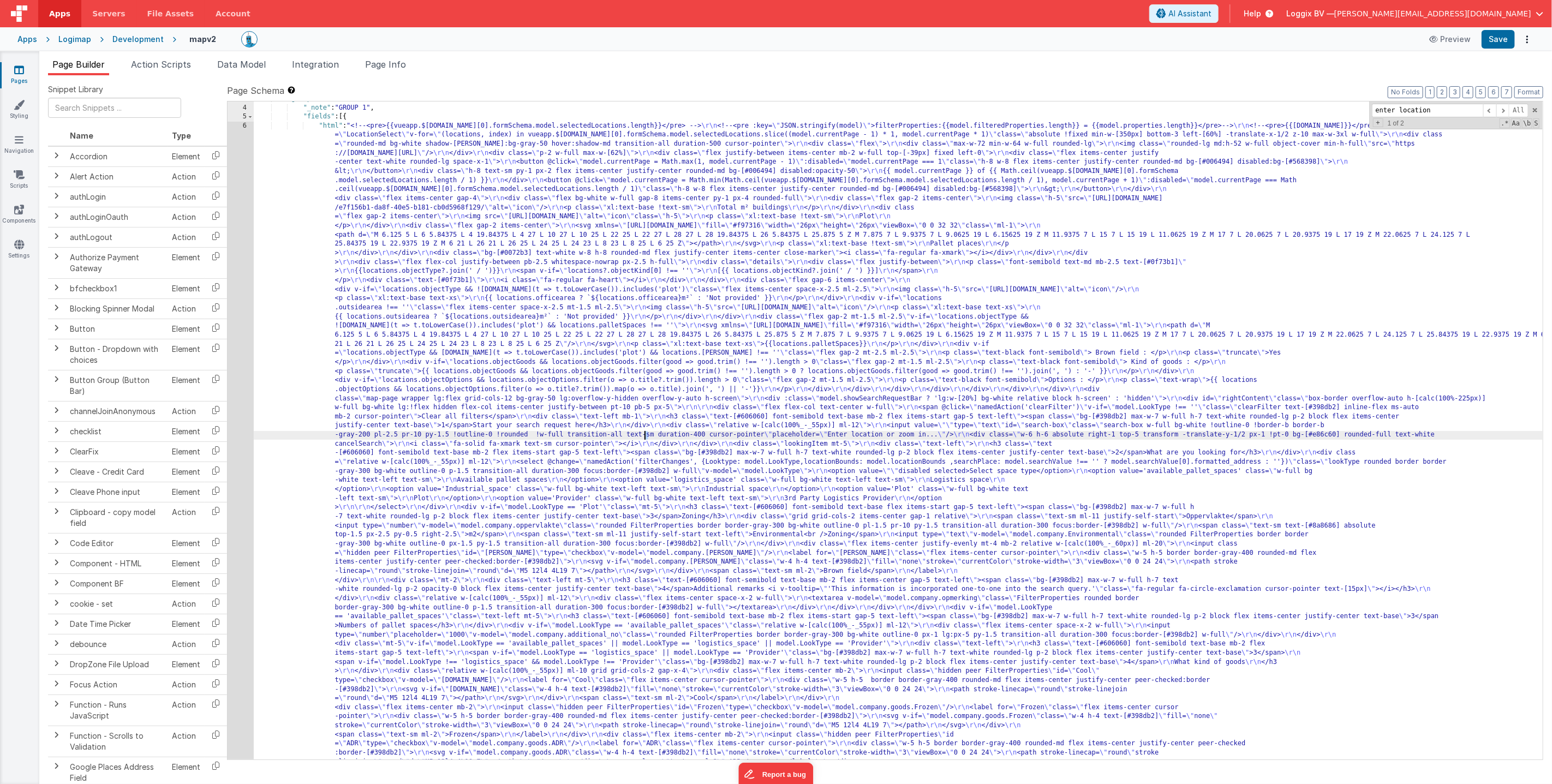
drag, startPoint x: 653, startPoint y: 435, endPoint x: 646, endPoint y: 437, distance: 7.3
click at [1483, 39] on button "Save" at bounding box center [1498, 39] width 34 height 18
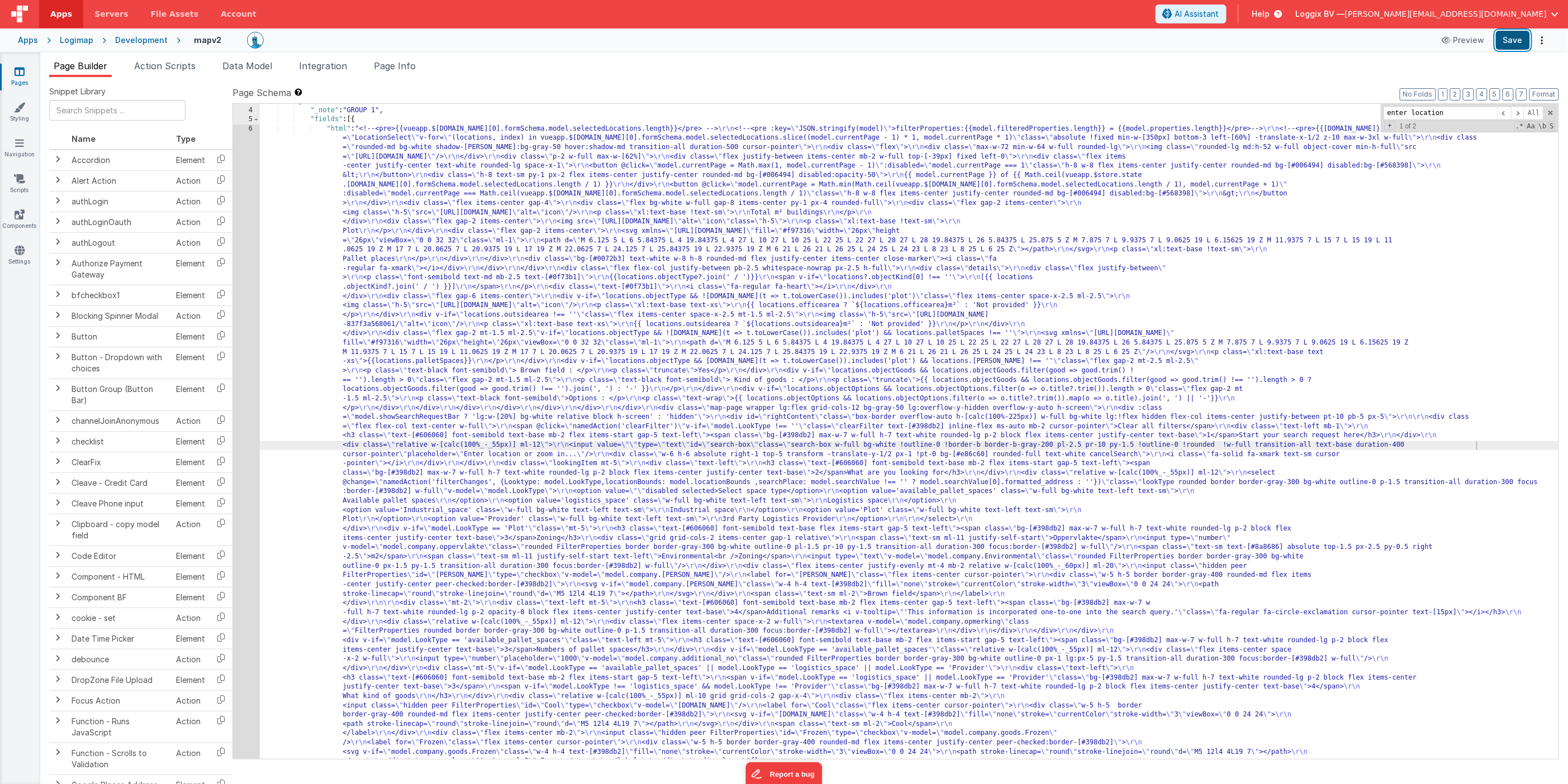
click at [1507, 46] on button "Save" at bounding box center [1513, 40] width 34 height 19
click at [136, 41] on div "Development" at bounding box center [141, 40] width 52 height 11
